Goal: Transaction & Acquisition: Purchase product/service

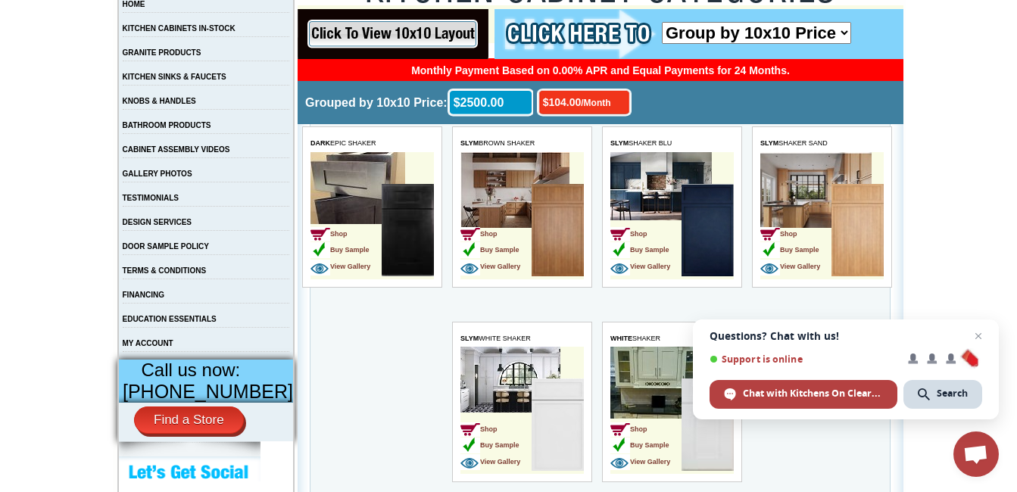
scroll to position [319, 0]
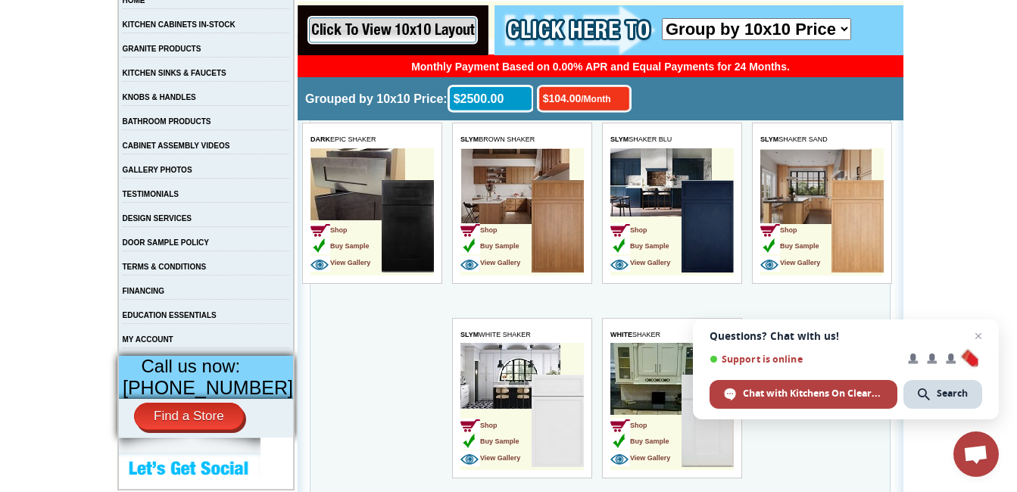
click at [749, 400] on span "Chat with Kitchens On Clearance" at bounding box center [813, 394] width 140 height 14
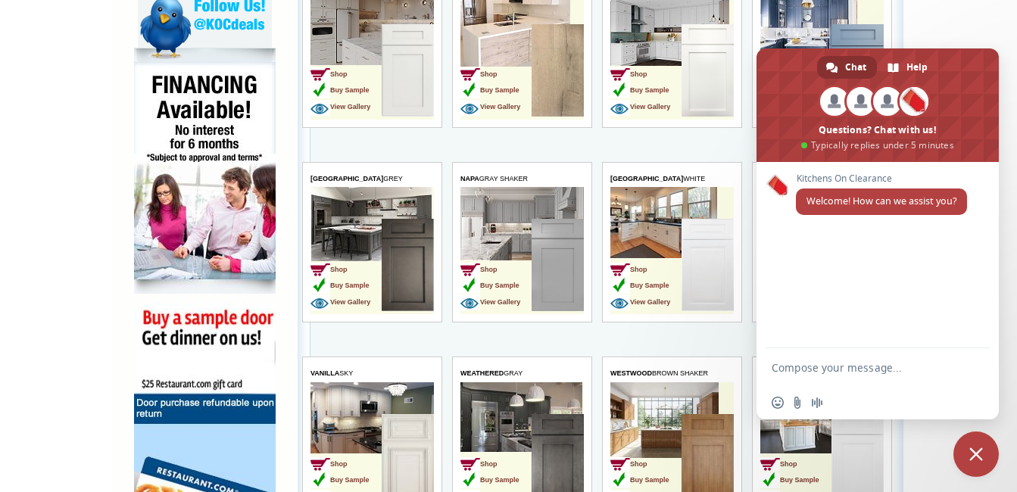
scroll to position [911, 0]
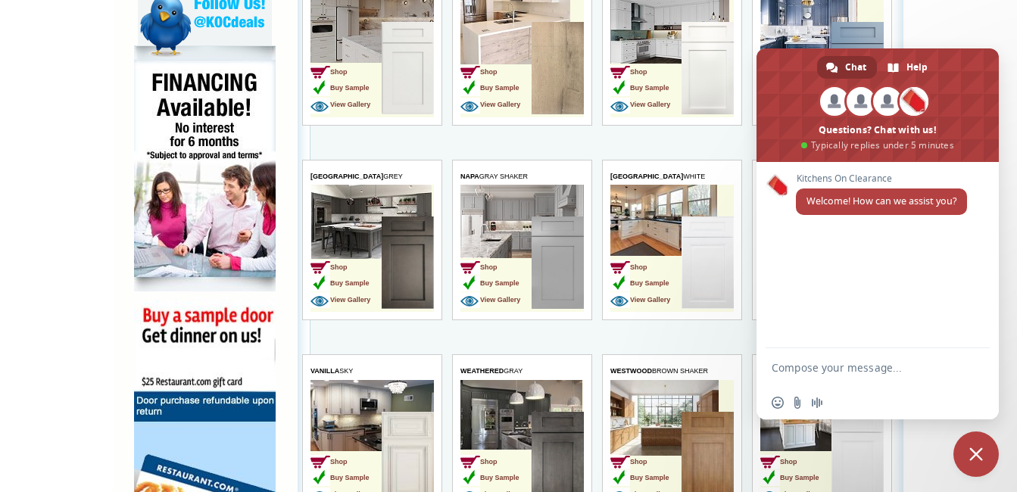
drag, startPoint x: 360, startPoint y: 40, endPoint x: 360, endPoint y: 58, distance: 18.2
click at [360, 51] on td "Shop Buy Sample View Gallery" at bounding box center [345, 69] width 71 height 95
click at [360, 58] on td "Shop Buy Sample View Gallery" at bounding box center [345, 69] width 71 height 95
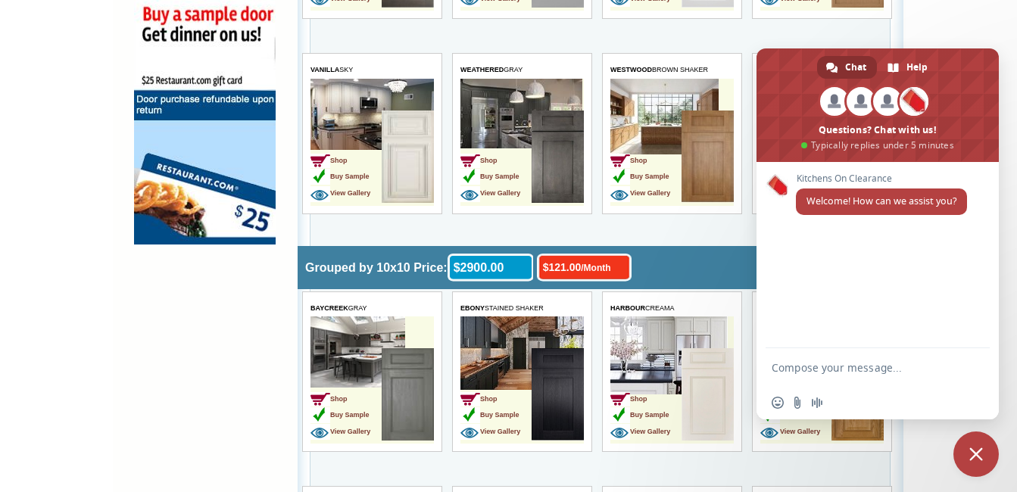
scroll to position [1231, 0]
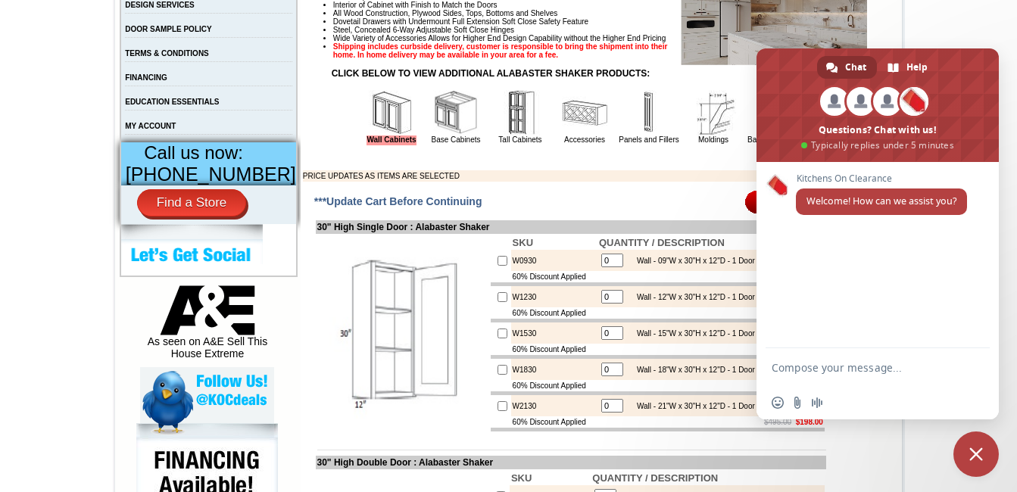
scroll to position [535, 0]
